Goal: Transaction & Acquisition: Purchase product/service

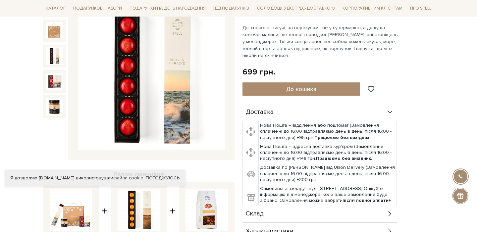
click at [60, 58] on img at bounding box center [54, 55] width 17 height 17
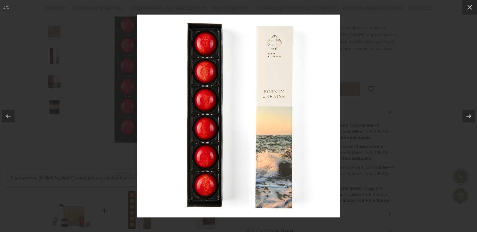
click at [469, 116] on icon at bounding box center [468, 115] width 5 height 3
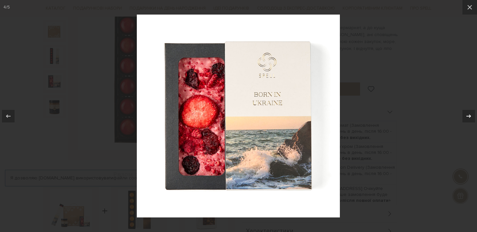
click at [469, 116] on icon at bounding box center [468, 115] width 5 height 3
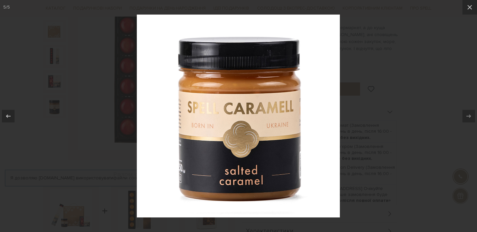
drag, startPoint x: 467, startPoint y: 10, endPoint x: 461, endPoint y: 12, distance: 6.4
click at [467, 10] on icon at bounding box center [470, 7] width 8 height 8
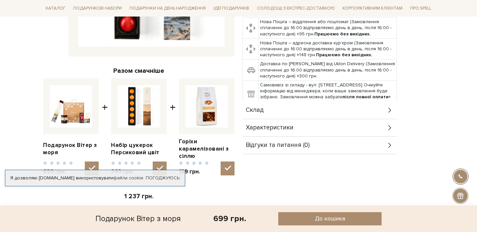
scroll to position [200, 0]
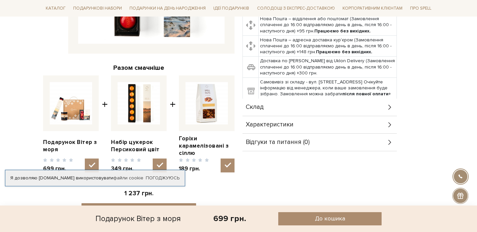
click at [207, 104] on img at bounding box center [206, 103] width 42 height 42
click at [221, 159] on input "checkbox" at bounding box center [228, 166] width 14 height 14
click at [205, 116] on img at bounding box center [206, 103] width 42 height 42
click at [221, 159] on input "checkbox" at bounding box center [228, 166] width 14 height 14
checkbox input "true"
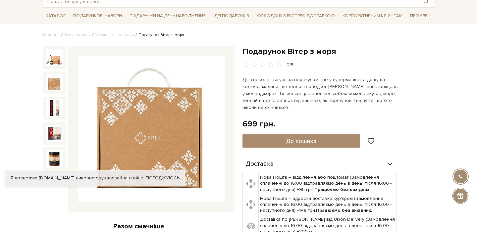
scroll to position [0, 0]
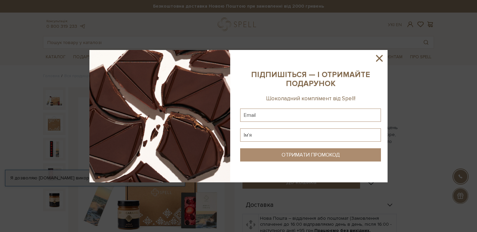
drag, startPoint x: 377, startPoint y: 57, endPoint x: 365, endPoint y: 48, distance: 15.1
click at [377, 57] on icon at bounding box center [379, 58] width 11 height 11
